Goal: Transaction & Acquisition: Book appointment/travel/reservation

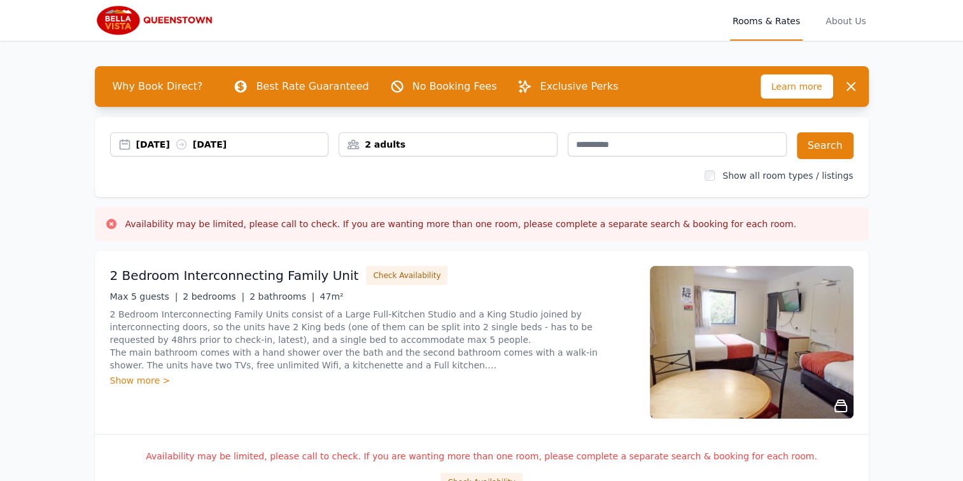
click at [426, 140] on div "2 adults" at bounding box center [448, 144] width 218 height 13
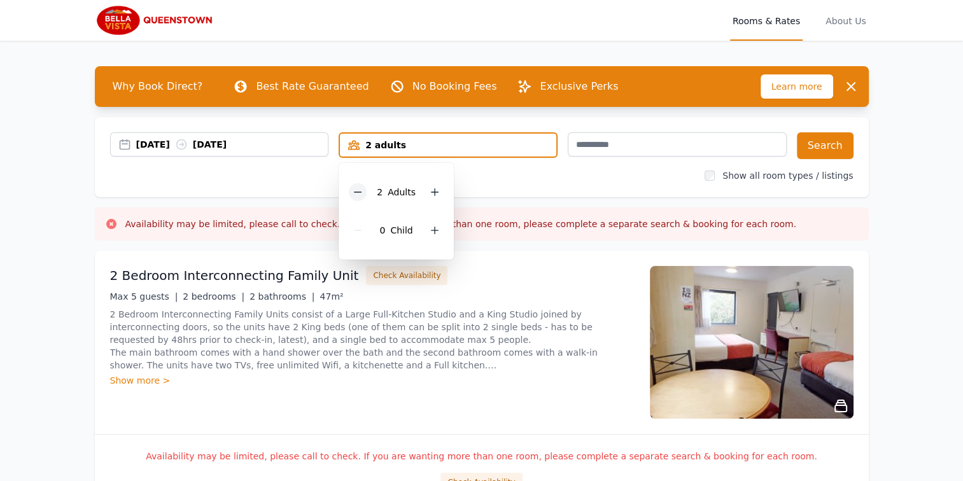
click at [361, 191] on icon at bounding box center [358, 192] width 10 height 10
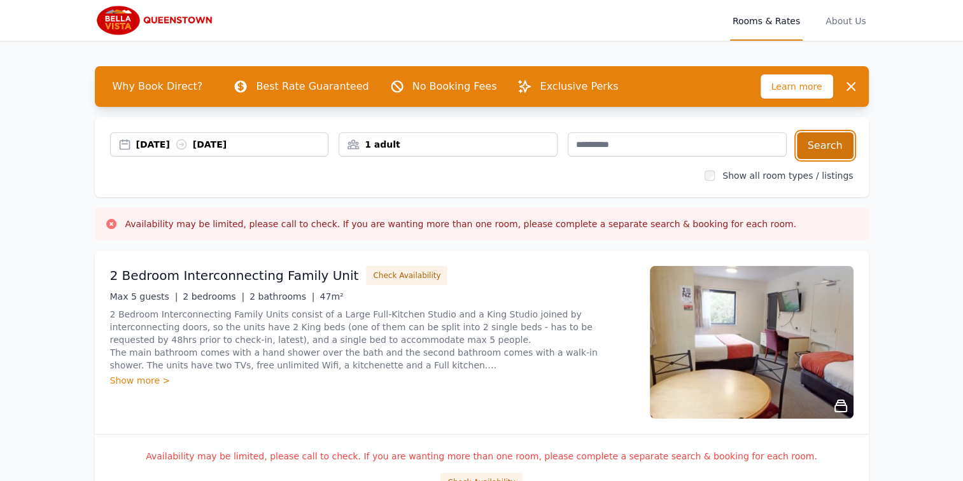
click at [834, 144] on button "Search" at bounding box center [825, 145] width 57 height 27
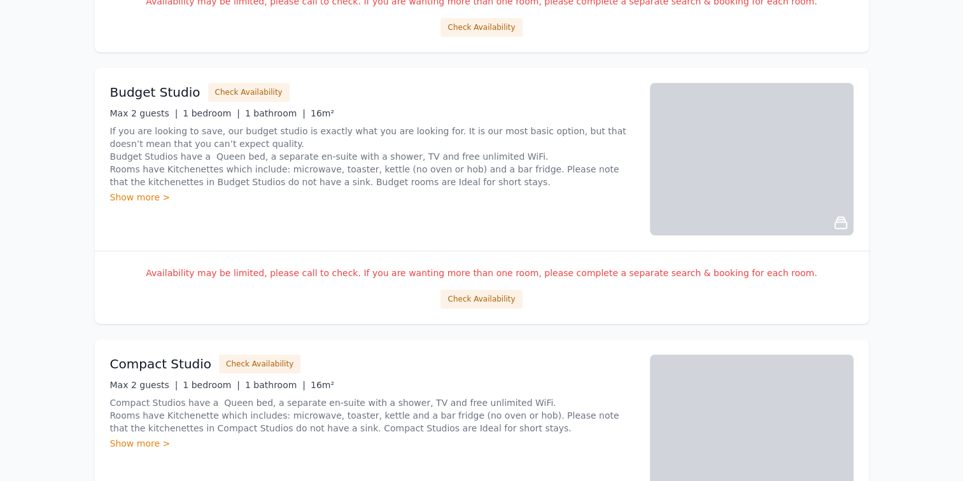
scroll to position [637, 0]
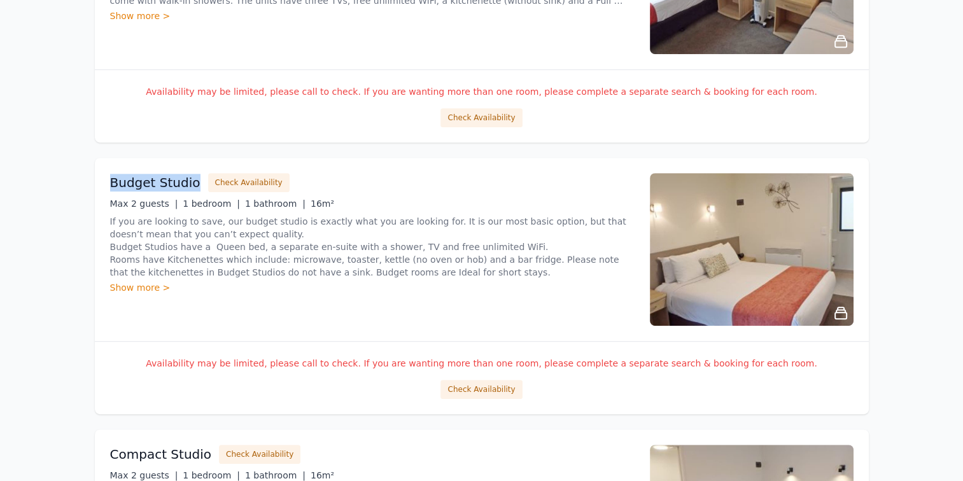
drag, startPoint x: 110, startPoint y: 183, endPoint x: 194, endPoint y: 186, distance: 84.1
click at [194, 186] on h3 "Budget Studio" at bounding box center [155, 183] width 90 height 18
drag, startPoint x: 194, startPoint y: 186, endPoint x: 382, endPoint y: 167, distance: 189.4
click at [382, 167] on div "Budget Studio Check Availability Max 2 guests | 1 bedroom | 1 bathroom | 16m² I…" at bounding box center [482, 249] width 774 height 183
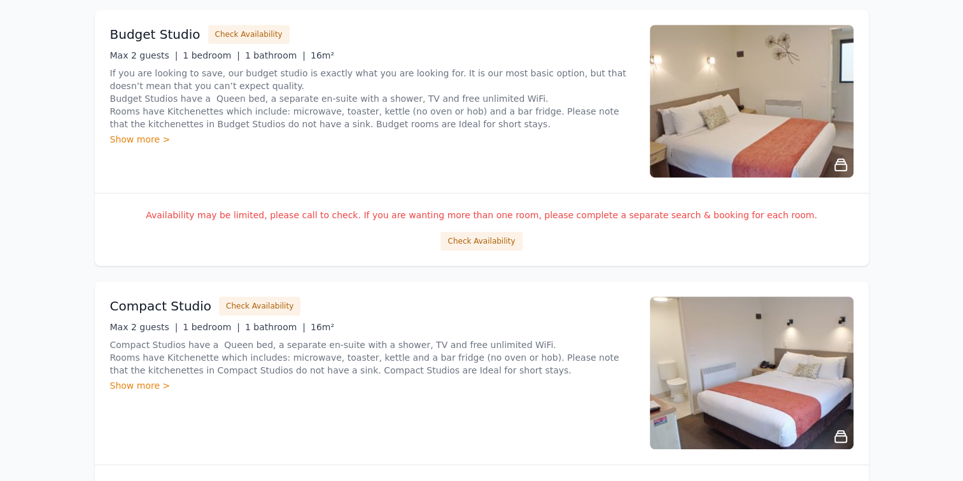
scroll to position [955, 0]
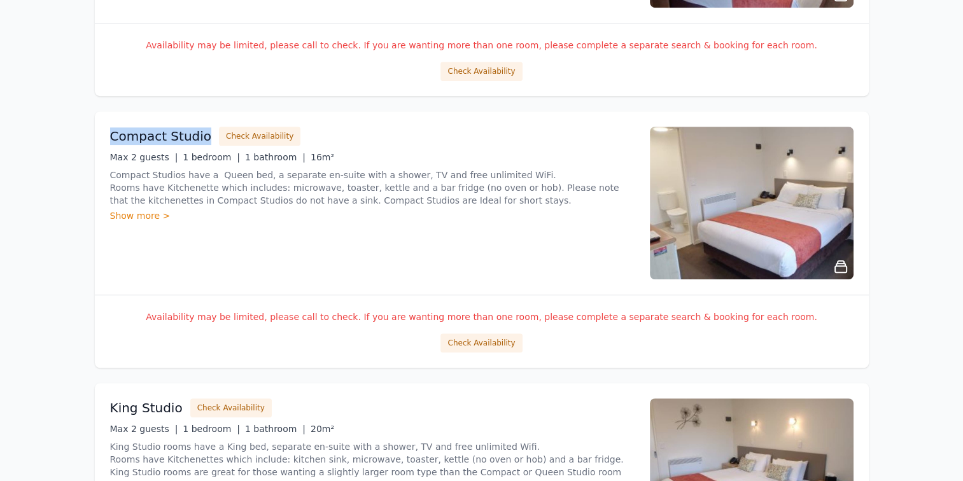
drag, startPoint x: 106, startPoint y: 138, endPoint x: 211, endPoint y: 136, distance: 104.4
click at [211, 136] on div "Compact Studio Check Availability Max 2 guests | 1 bedroom | 1 bathroom | 16m² …" at bounding box center [482, 202] width 774 height 183
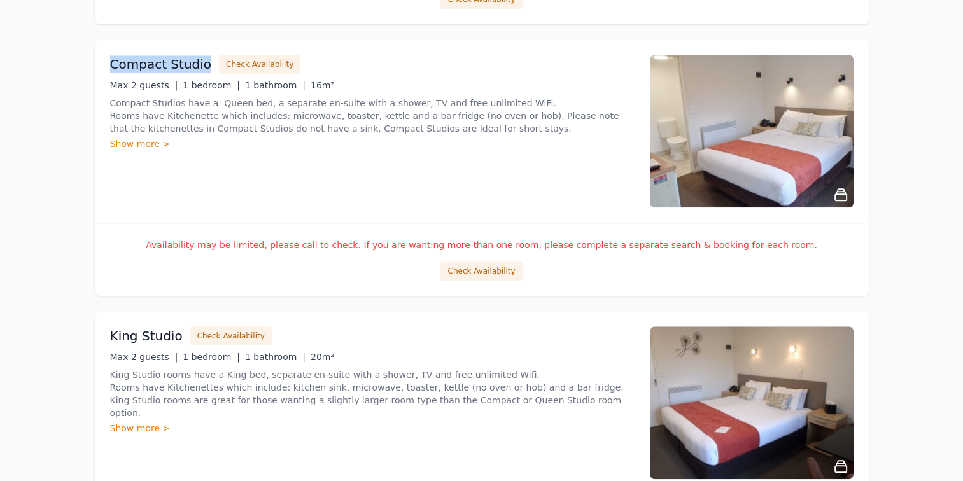
scroll to position [1082, 0]
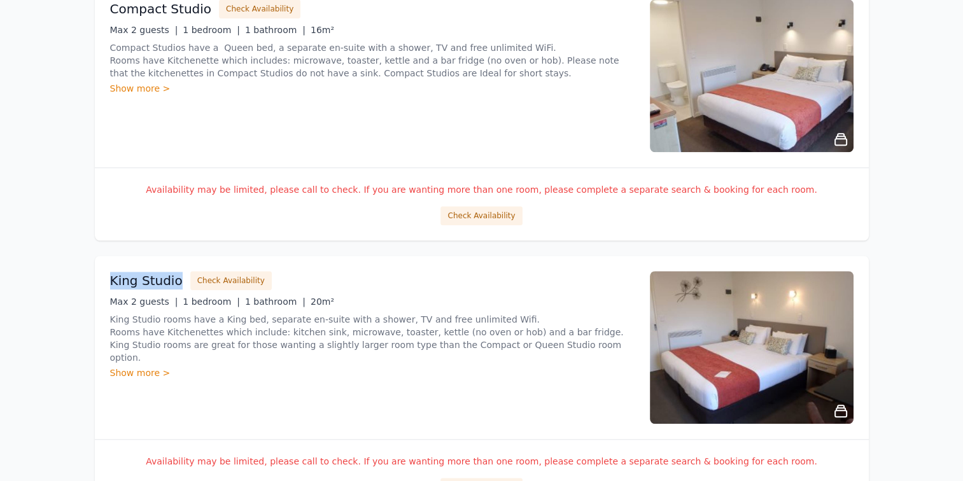
drag, startPoint x: 102, startPoint y: 269, endPoint x: 181, endPoint y: 272, distance: 79.6
click at [181, 272] on div "King Studio Check Availability Max 2 guests | 1 bedroom | 1 bathroom | 20m² Kin…" at bounding box center [482, 347] width 774 height 183
drag, startPoint x: 181, startPoint y: 272, endPoint x: 495, endPoint y: 263, distance: 314.0
click at [495, 263] on div "King Studio Check Availability Max 2 guests | 1 bedroom | 1 bathroom | 20m² Kin…" at bounding box center [482, 347] width 774 height 183
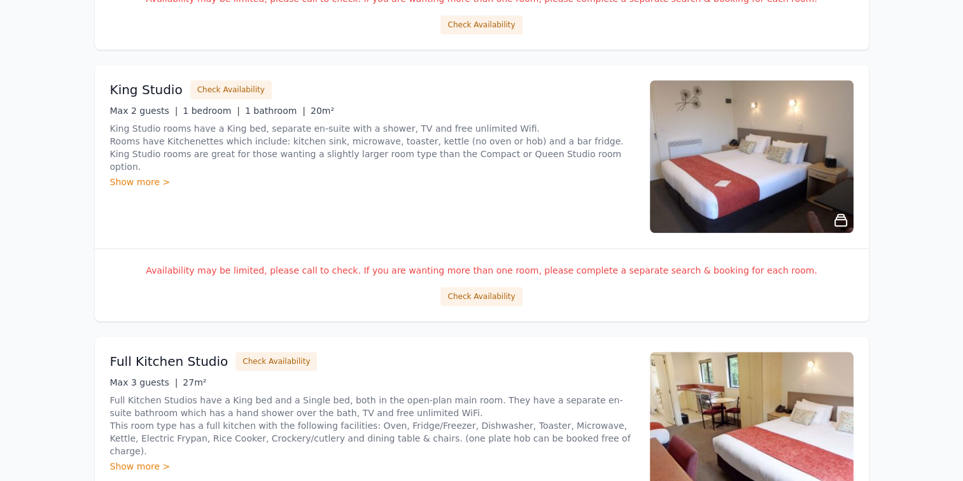
scroll to position [1337, 0]
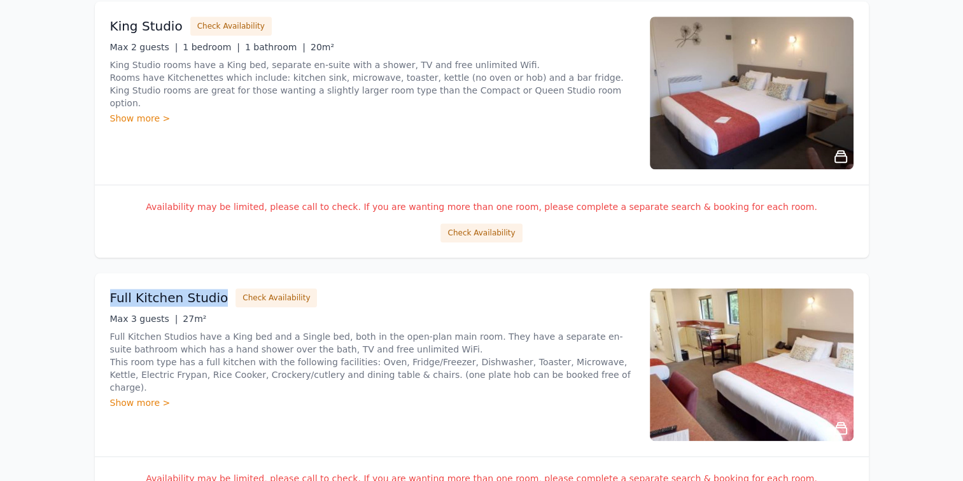
drag, startPoint x: 111, startPoint y: 292, endPoint x: 220, endPoint y: 295, distance: 108.9
click at [220, 295] on h3 "Full Kitchen Studio" at bounding box center [169, 298] width 118 height 18
click at [479, 294] on div "Full Kitchen Studio Check Availability" at bounding box center [372, 297] width 525 height 19
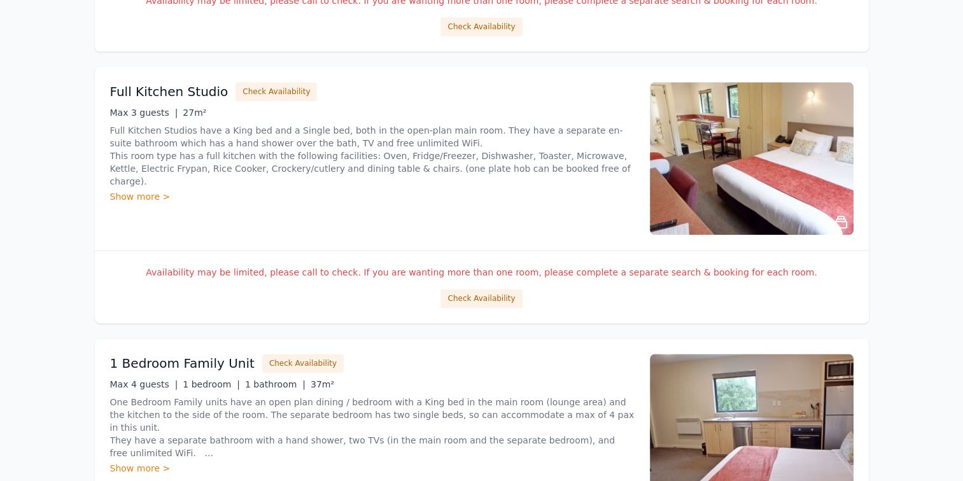
scroll to position [1592, 0]
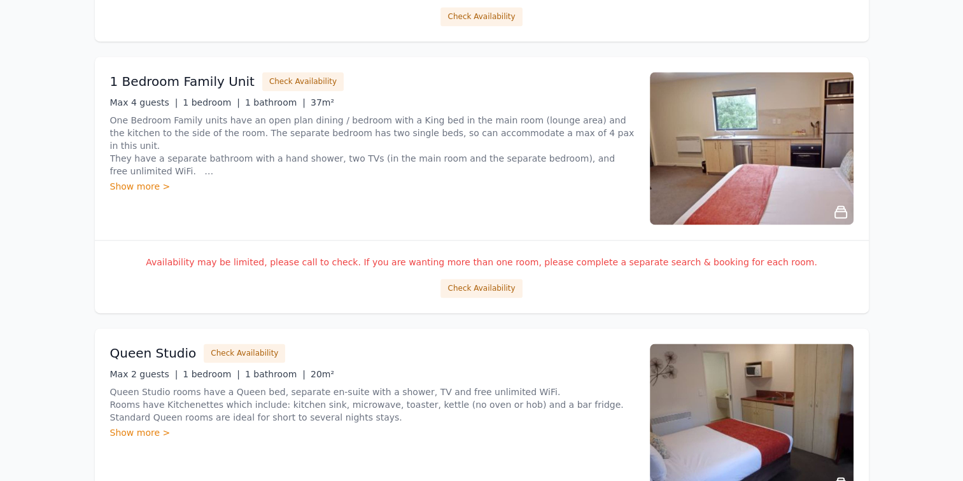
scroll to position [1974, 0]
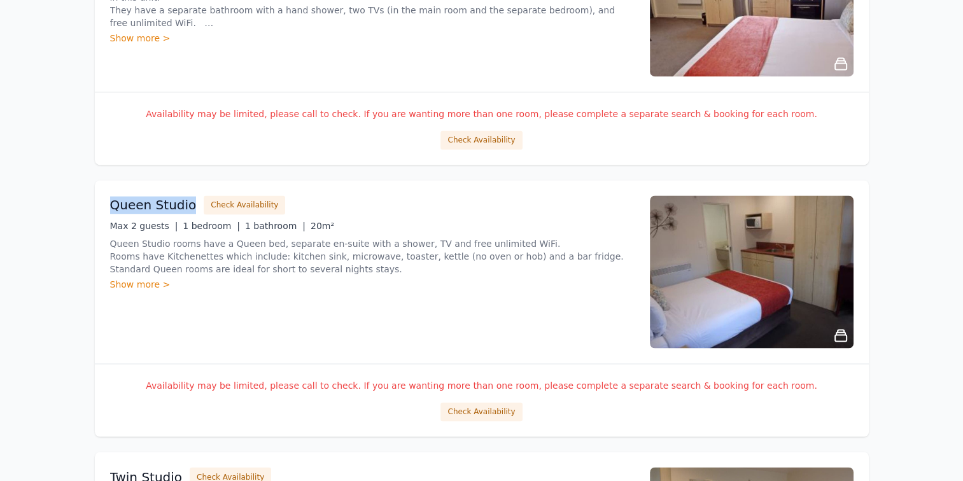
drag, startPoint x: 113, startPoint y: 200, endPoint x: 191, endPoint y: 202, distance: 78.3
click at [191, 202] on h3 "Queen Studio" at bounding box center [153, 205] width 87 height 18
click at [505, 299] on div "Queen Studio Check Availability Max 2 guests | 1 bedroom | 1 bathroom | 20m² Qu…" at bounding box center [372, 271] width 525 height 153
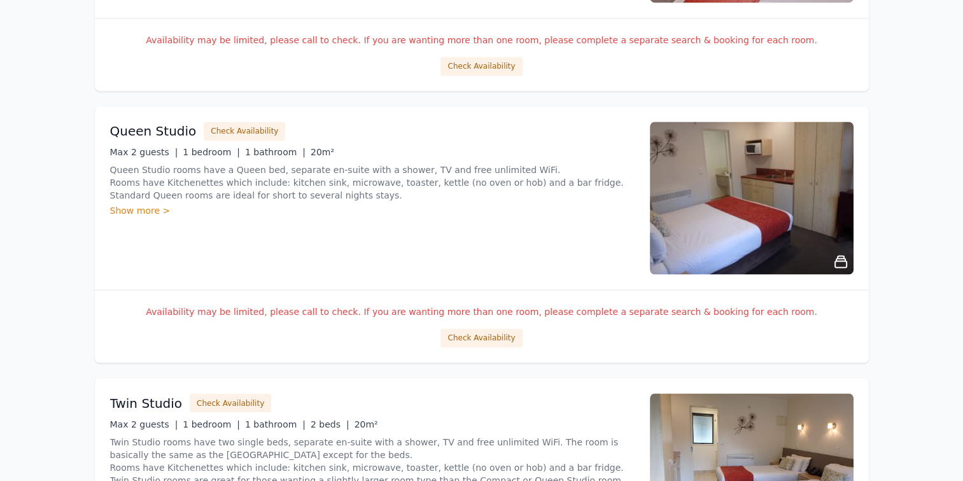
scroll to position [2165, 0]
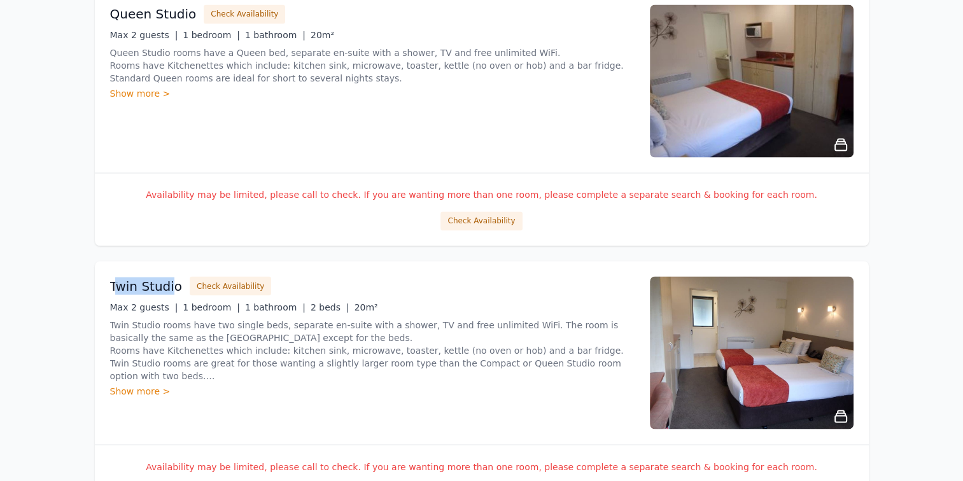
drag, startPoint x: 113, startPoint y: 283, endPoint x: 174, endPoint y: 283, distance: 61.1
click at [174, 283] on h3 "Twin Studio" at bounding box center [146, 286] width 73 height 18
click at [445, 278] on div "Twin Studio Check Availability" at bounding box center [372, 285] width 525 height 19
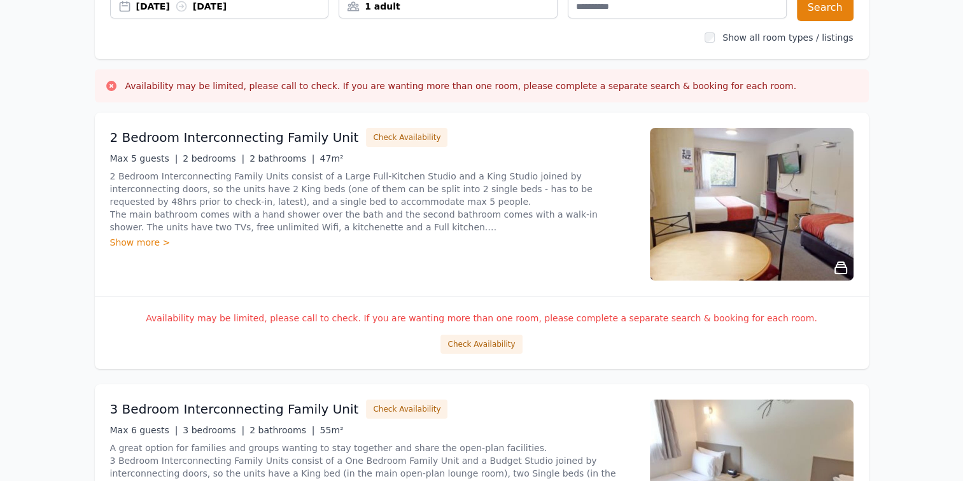
scroll to position [0, 0]
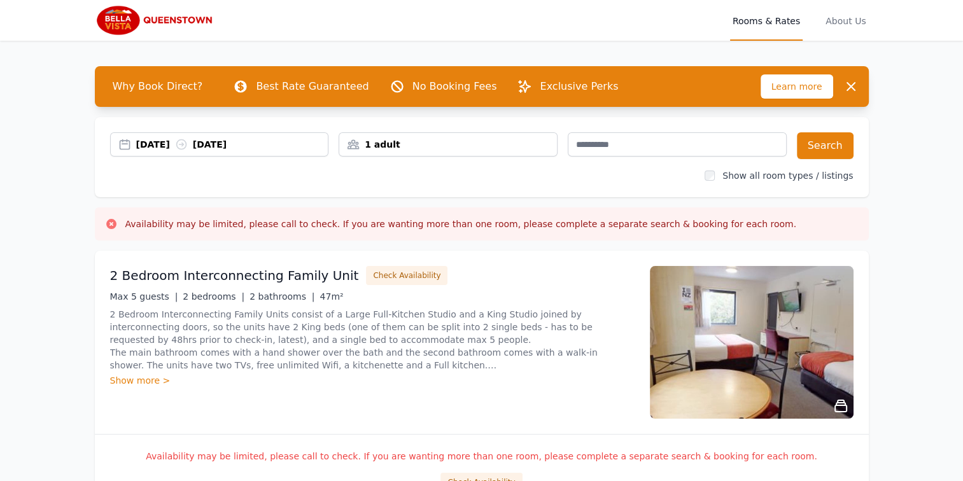
click at [143, 182] on div "12 Aug 2025 14 Aug 2025 1 adult Search Show all room types / listings" at bounding box center [482, 157] width 774 height 80
click at [420, 137] on div "2 adults" at bounding box center [448, 144] width 219 height 24
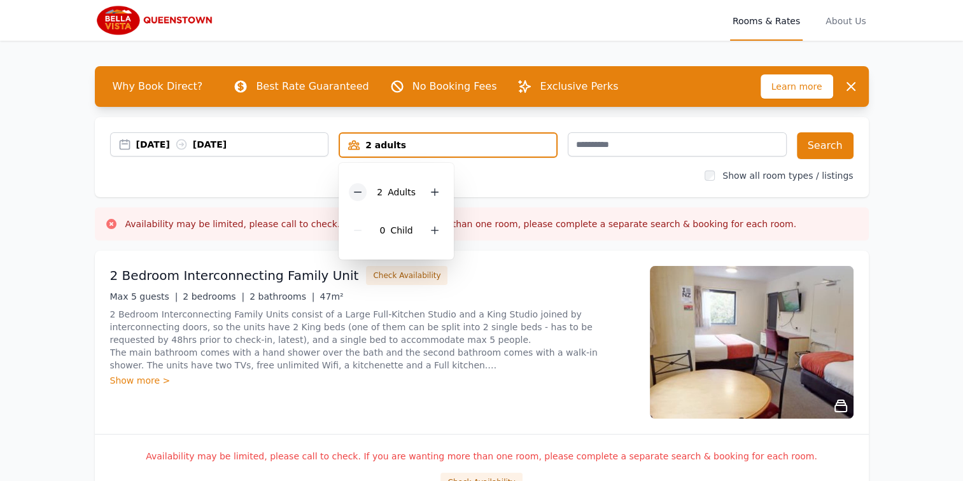
click at [356, 187] on icon at bounding box center [358, 192] width 10 height 10
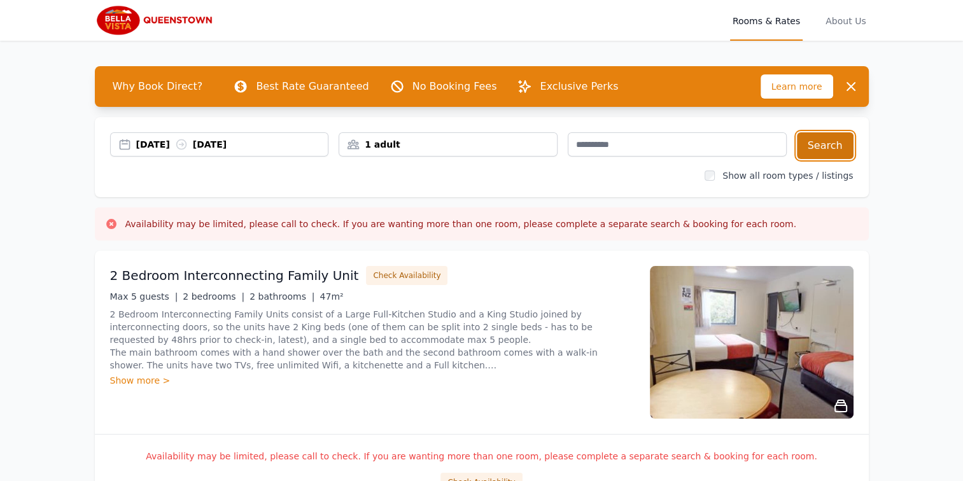
click at [821, 149] on button "Search" at bounding box center [825, 145] width 57 height 27
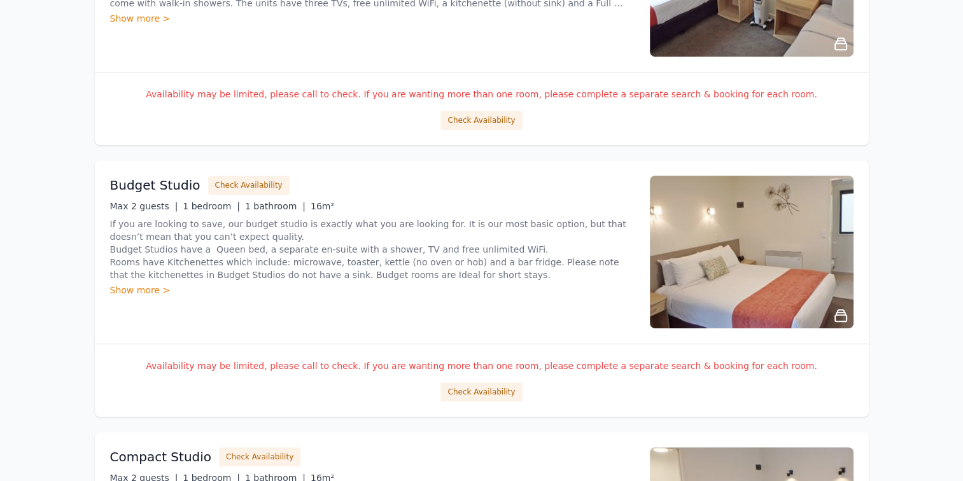
scroll to position [637, 0]
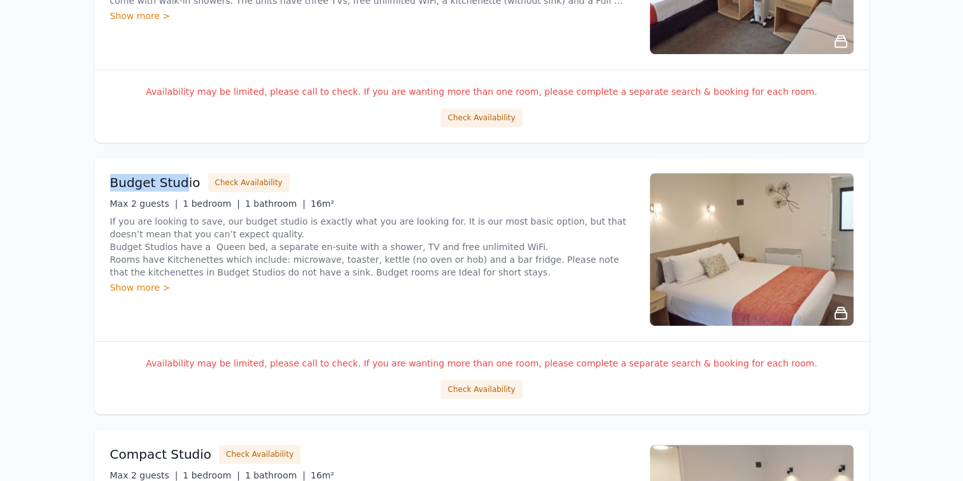
drag, startPoint x: 99, startPoint y: 181, endPoint x: 183, endPoint y: 181, distance: 83.4
click at [183, 181] on div "Budget Studio Check Availability Max 2 guests | 1 bedroom | 1 bathroom | 16m² I…" at bounding box center [482, 249] width 774 height 183
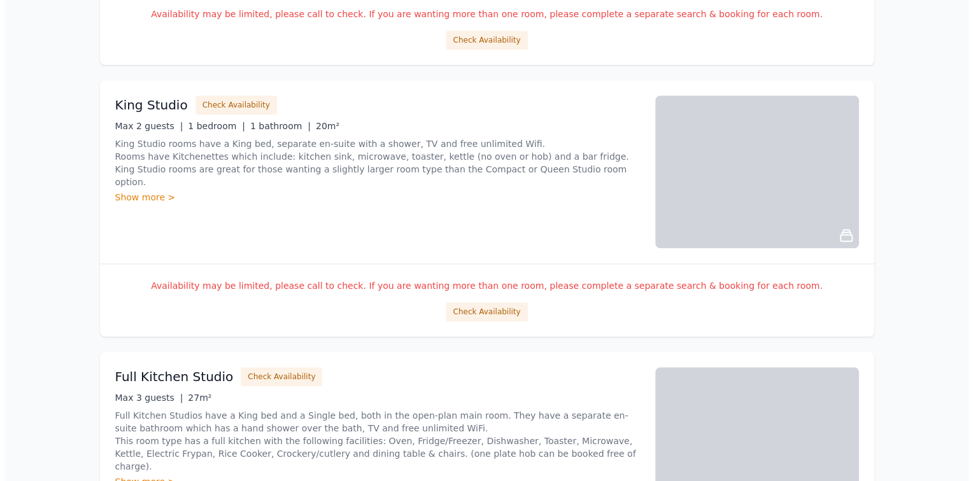
scroll to position [1210, 0]
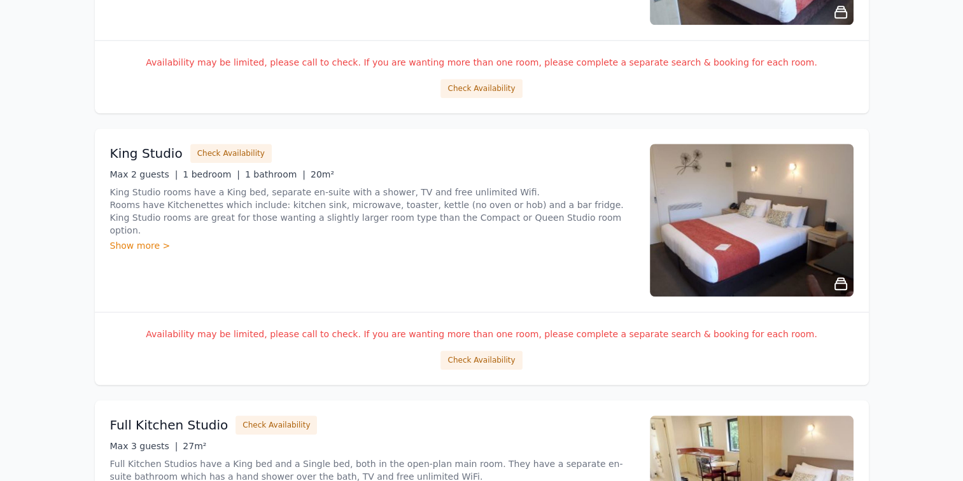
drag, startPoint x: 104, startPoint y: 190, endPoint x: 626, endPoint y: 220, distance: 522.3
click at [626, 220] on div "King Studio Check Availability Max 2 guests | 1 bedroom | 1 bathroom | 20m² Kin…" at bounding box center [482, 220] width 774 height 183
click at [908, 273] on div "Open main menu Rooms & Rates About Us Why Book Direct? Best Rate Guaranteed No …" at bounding box center [481, 188] width 963 height 2797
click at [262, 261] on div "King Studio Check Availability Max 2 guests | 1 bedroom | 1 bathroom | 20m² Kin…" at bounding box center [372, 220] width 525 height 153
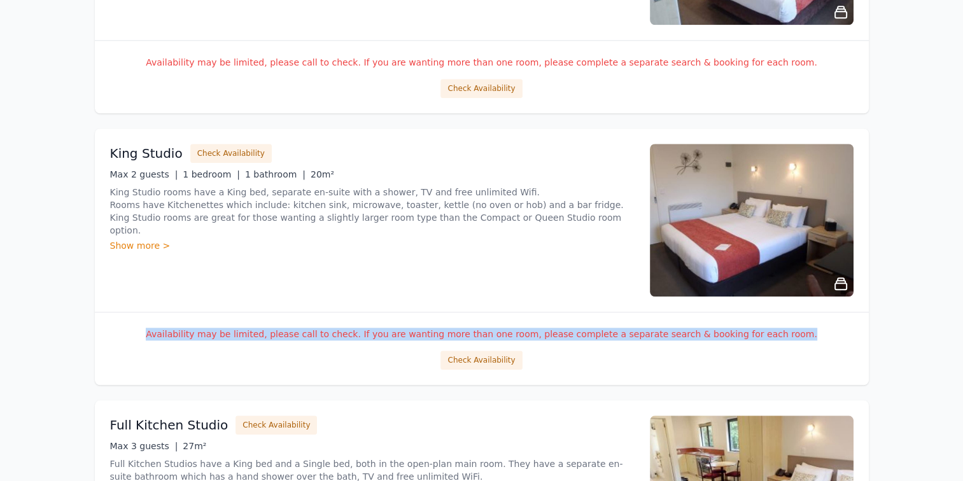
drag, startPoint x: 155, startPoint y: 330, endPoint x: 831, endPoint y: 327, distance: 676.8
click at [831, 328] on p "Availability may be limited, please call to check. If you are wanting more than…" at bounding box center [482, 334] width 744 height 13
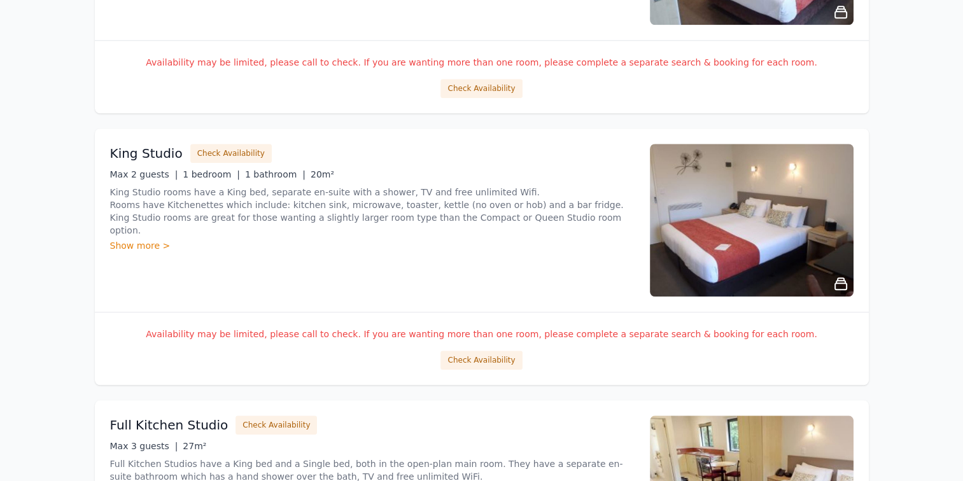
drag, startPoint x: 831, startPoint y: 327, endPoint x: 635, endPoint y: 360, distance: 199.5
click at [635, 360] on div "Check Availability" at bounding box center [482, 360] width 744 height 19
click at [474, 355] on button "Check Availability" at bounding box center [481, 360] width 81 height 19
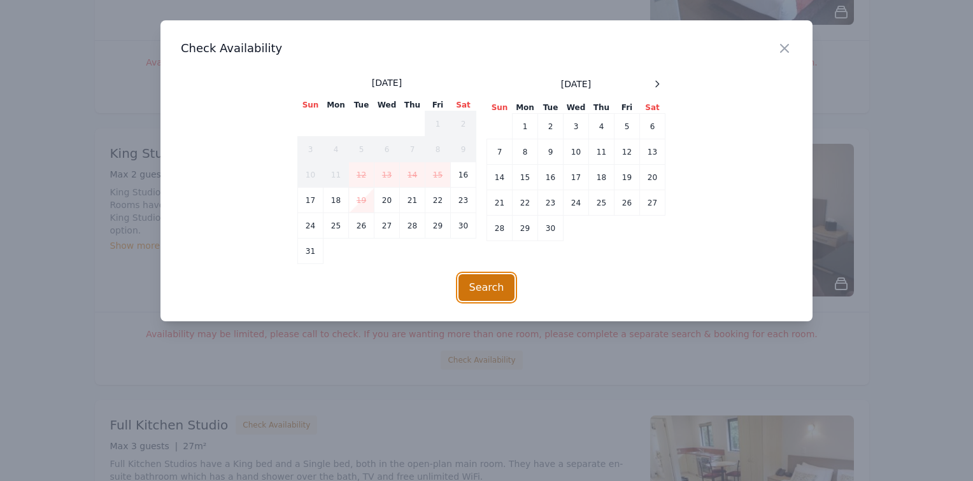
click at [492, 290] on button "Search" at bounding box center [486, 287] width 57 height 27
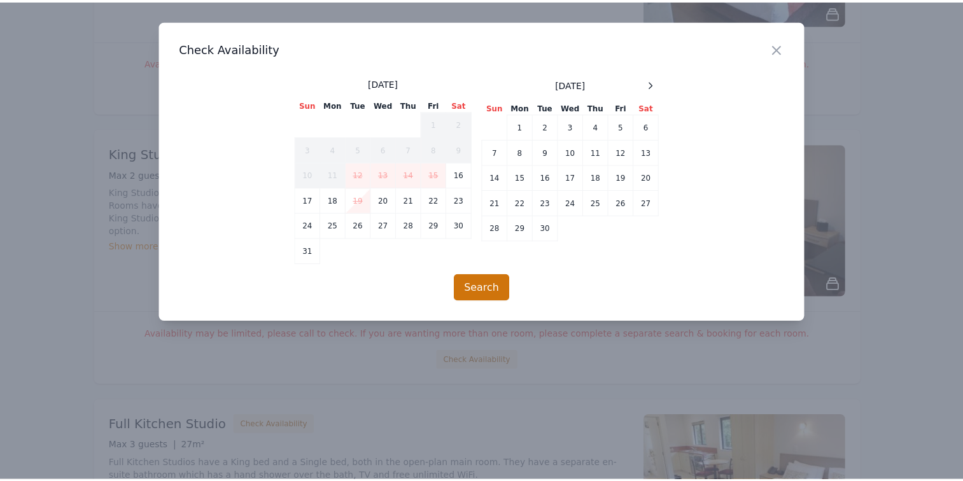
scroll to position [61, 0]
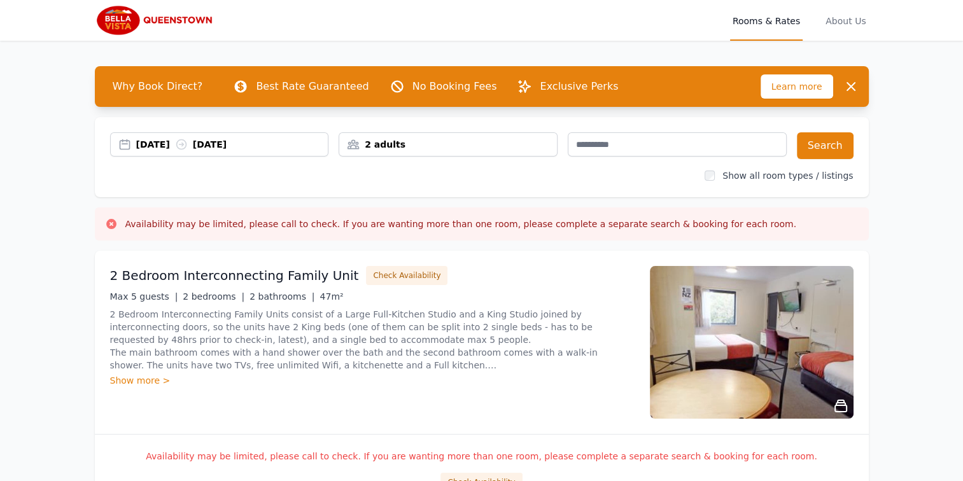
click at [393, 145] on div "2 adults" at bounding box center [448, 144] width 218 height 13
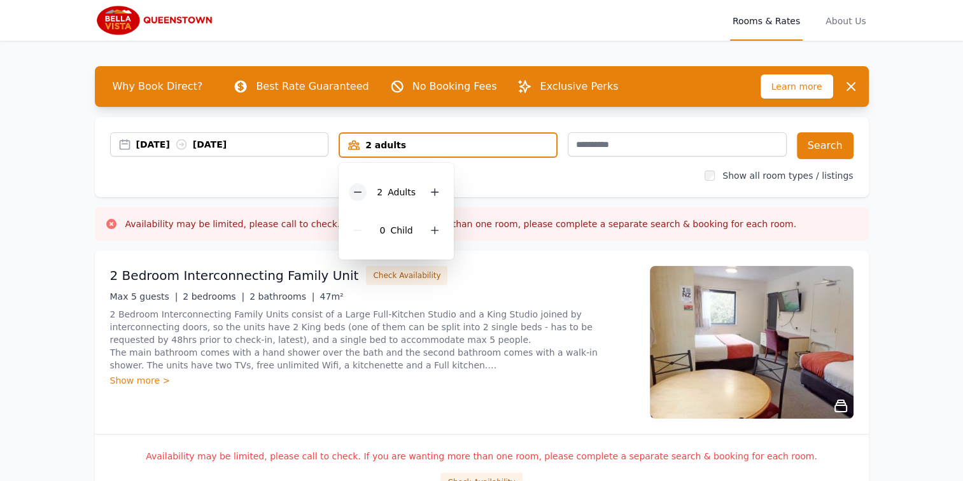
click at [359, 193] on icon at bounding box center [358, 192] width 10 height 10
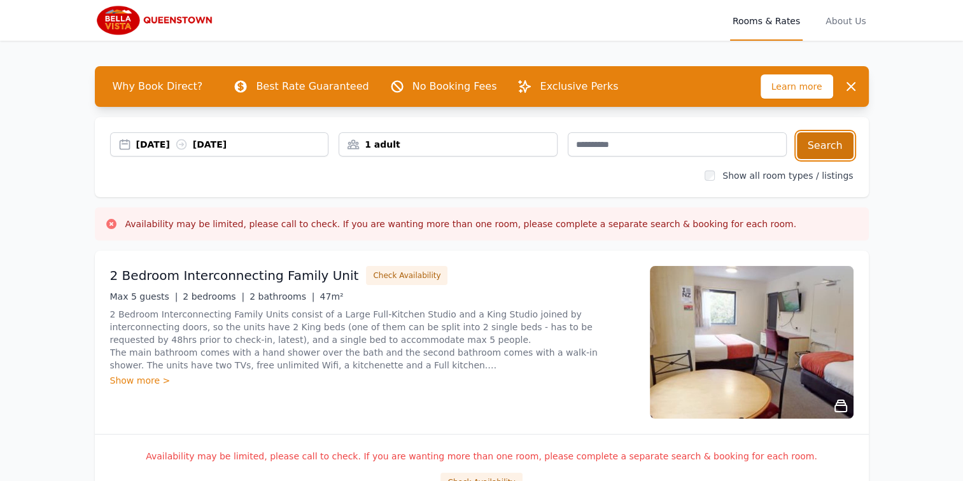
click at [814, 144] on button "Search" at bounding box center [825, 145] width 57 height 27
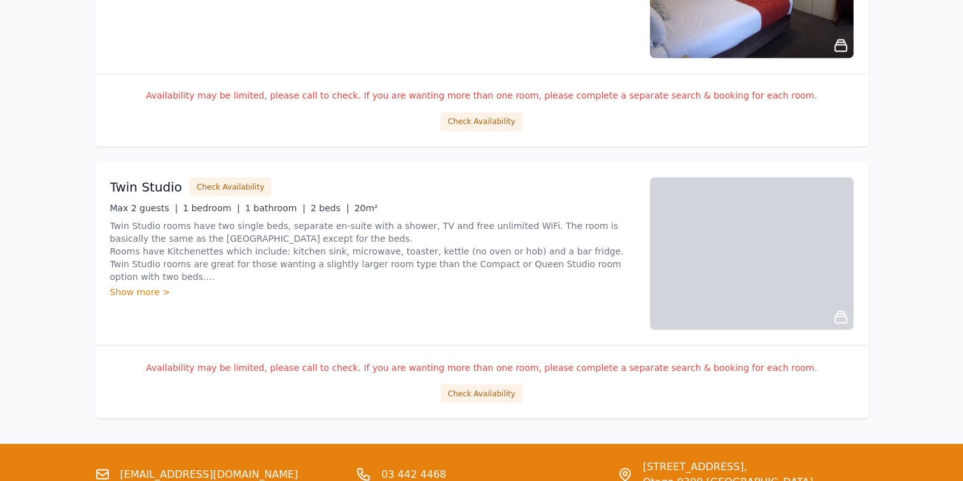
scroll to position [2373, 0]
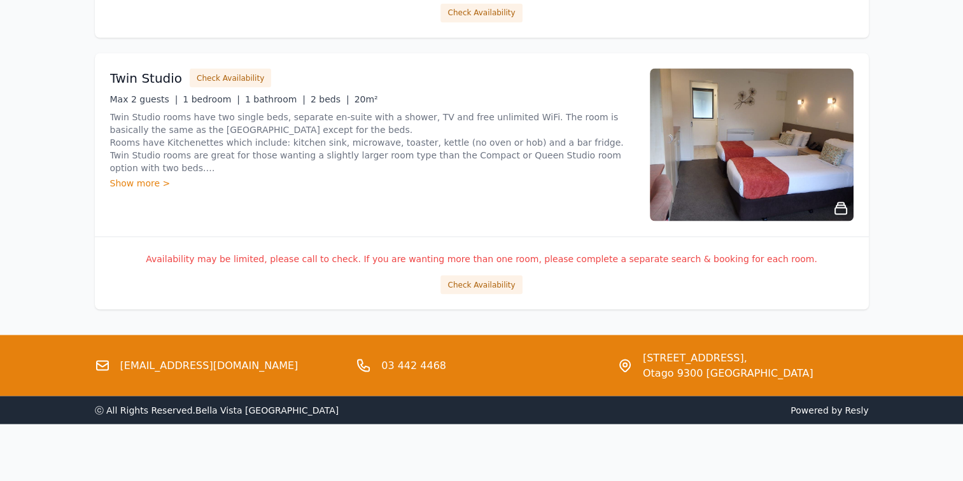
click at [171, 299] on div "Availability may be limited, please call to check. If you are wanting more than…" at bounding box center [482, 272] width 774 height 73
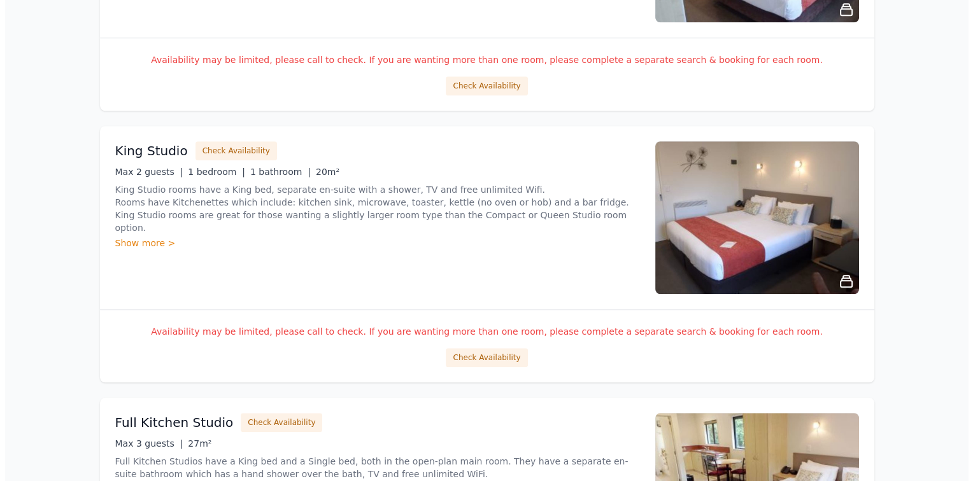
scroll to position [1273, 0]
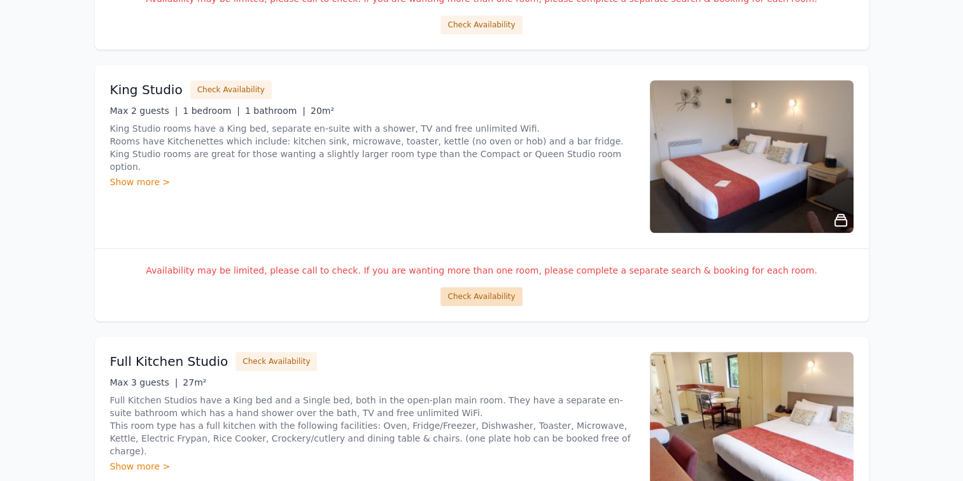
click at [474, 293] on button "Check Availability" at bounding box center [481, 296] width 81 height 19
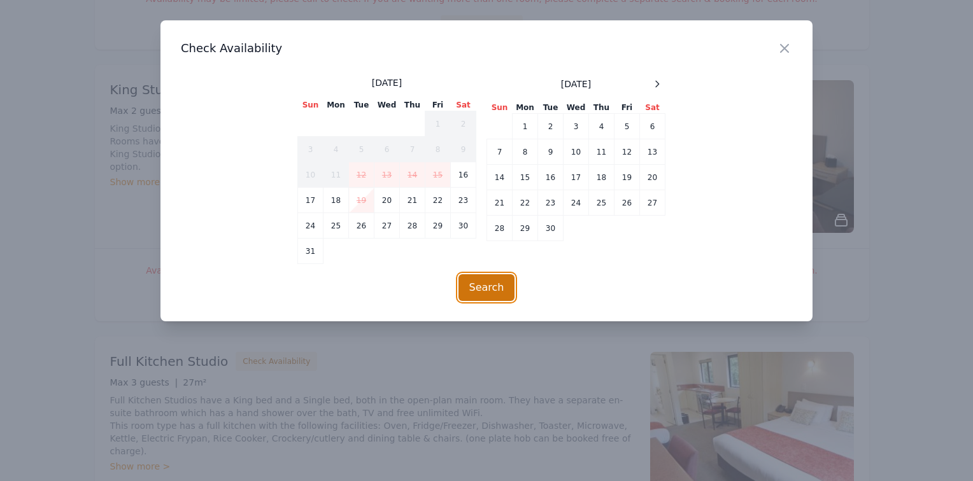
click at [486, 283] on button "Search" at bounding box center [486, 287] width 57 height 27
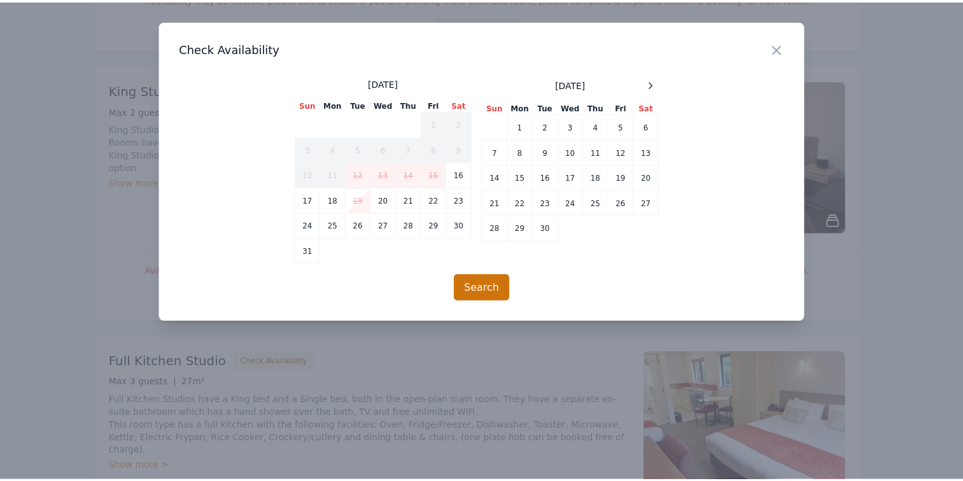
scroll to position [61, 0]
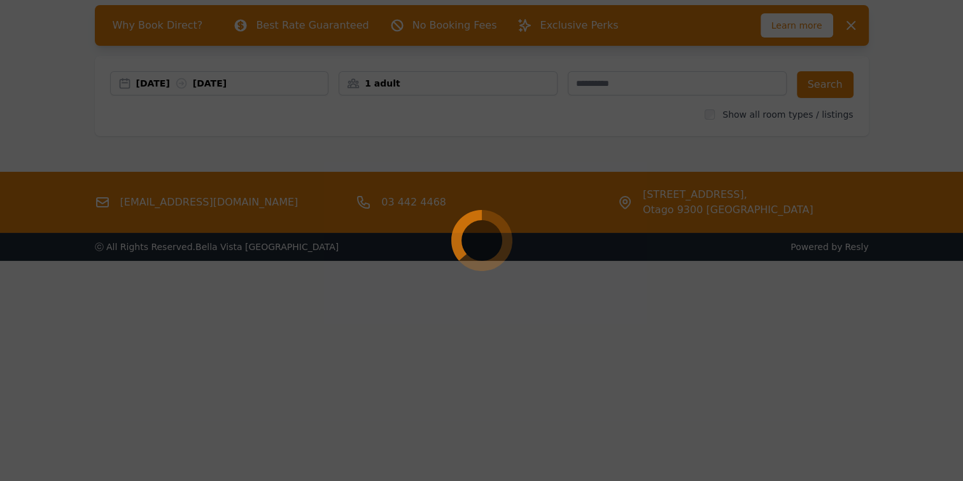
click at [408, 330] on div at bounding box center [481, 240] width 963 height 481
click at [409, 330] on div at bounding box center [481, 240] width 963 height 481
